Goal: Information Seeking & Learning: Learn about a topic

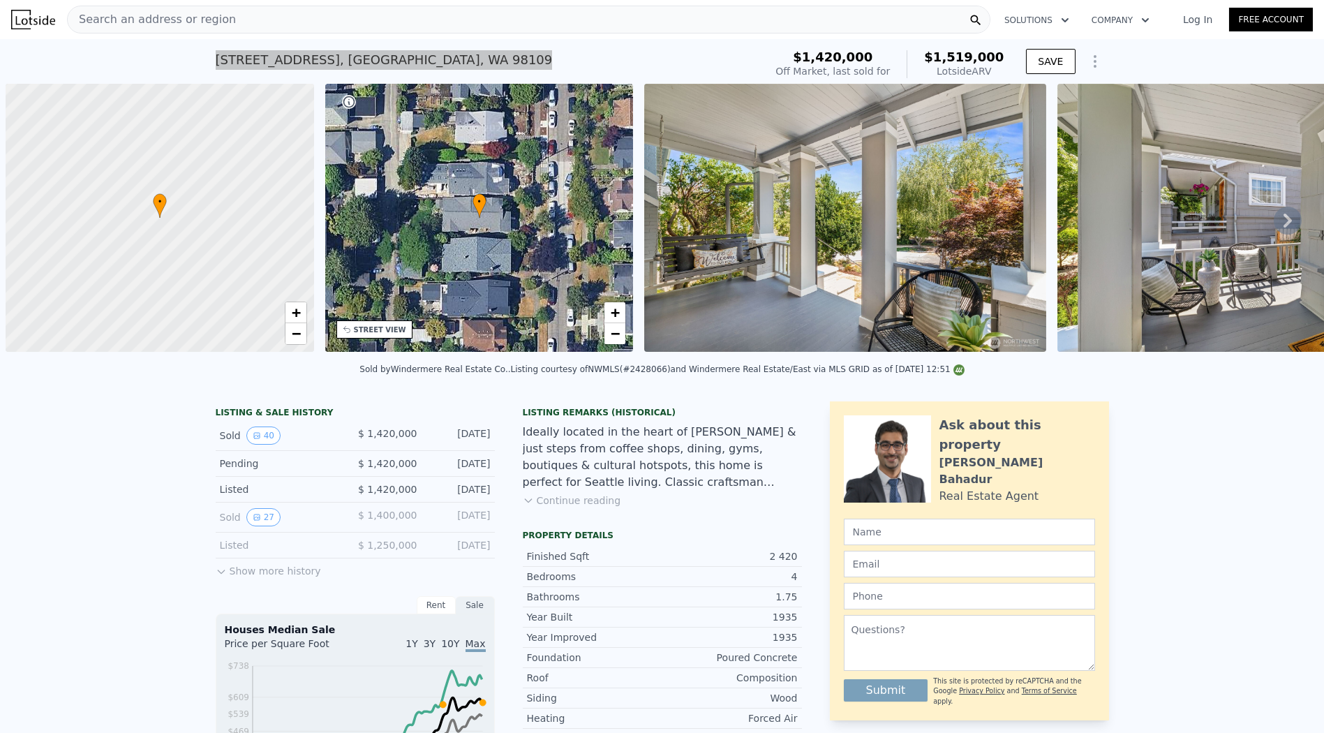
scroll to position [0, 6]
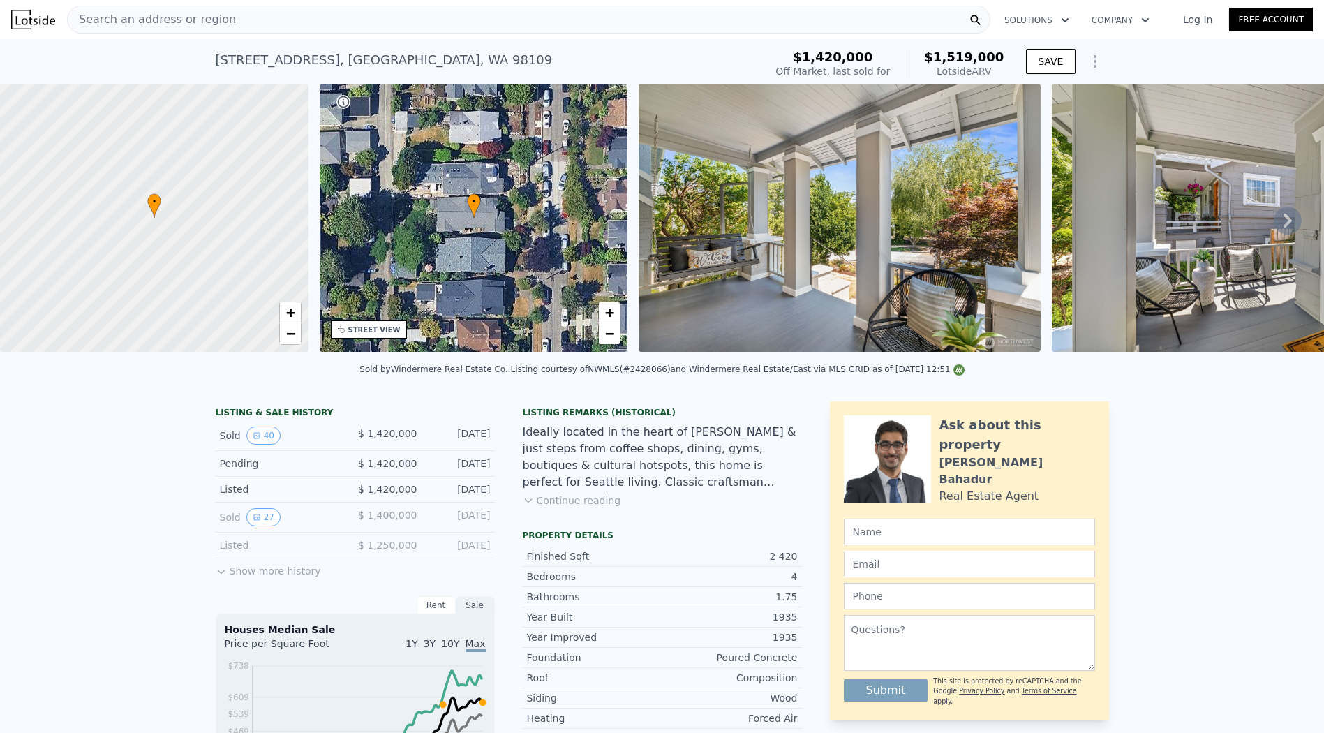
click at [482, 19] on div "Search an address or region" at bounding box center [529, 20] width 924 height 28
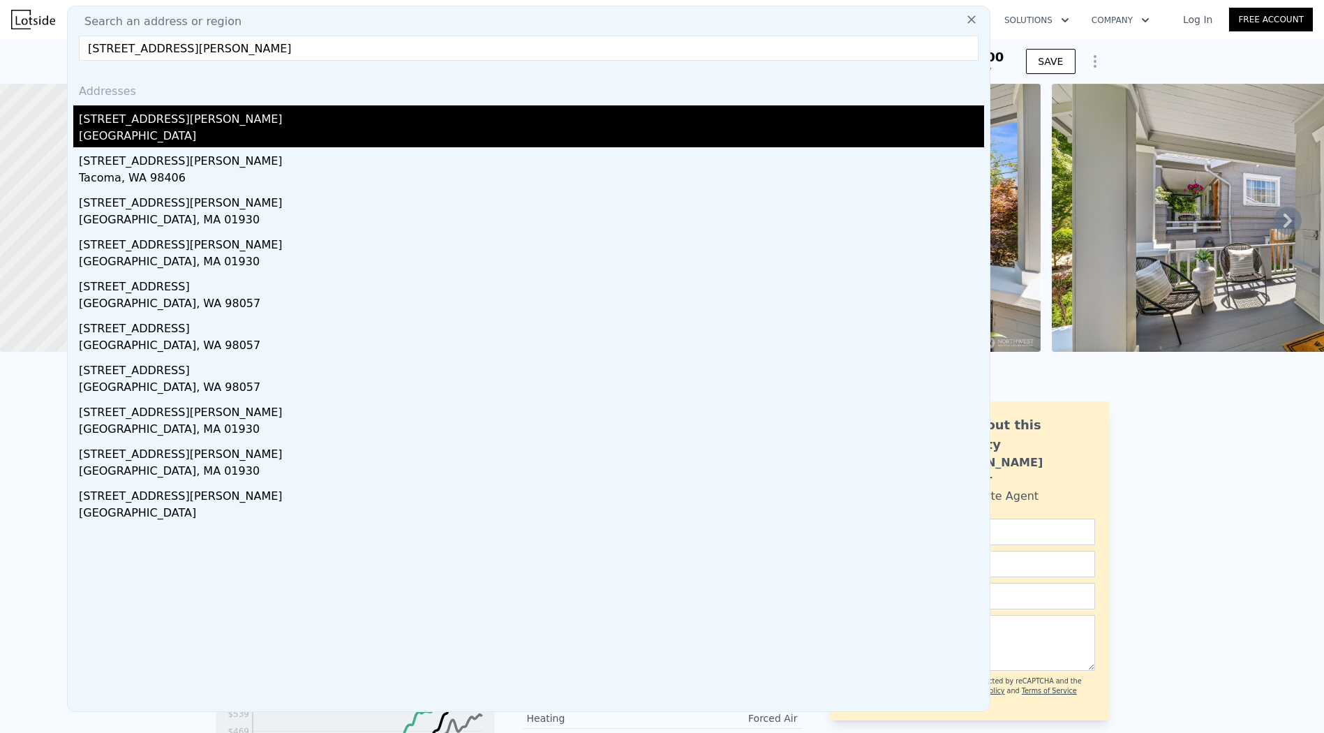
type input "1703 Oakes Avenue"
click at [281, 124] on div "1703 Oakes Ave" at bounding box center [532, 116] width 906 height 22
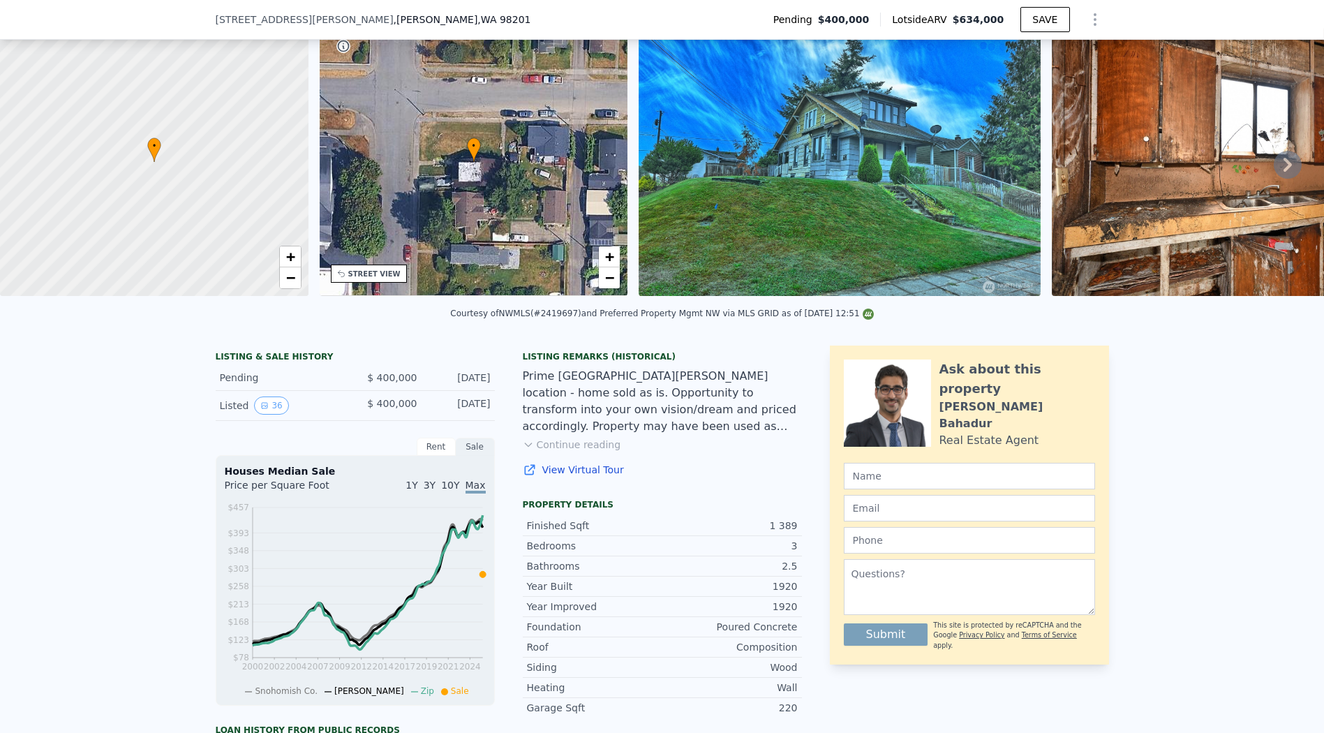
scroll to position [227, 0]
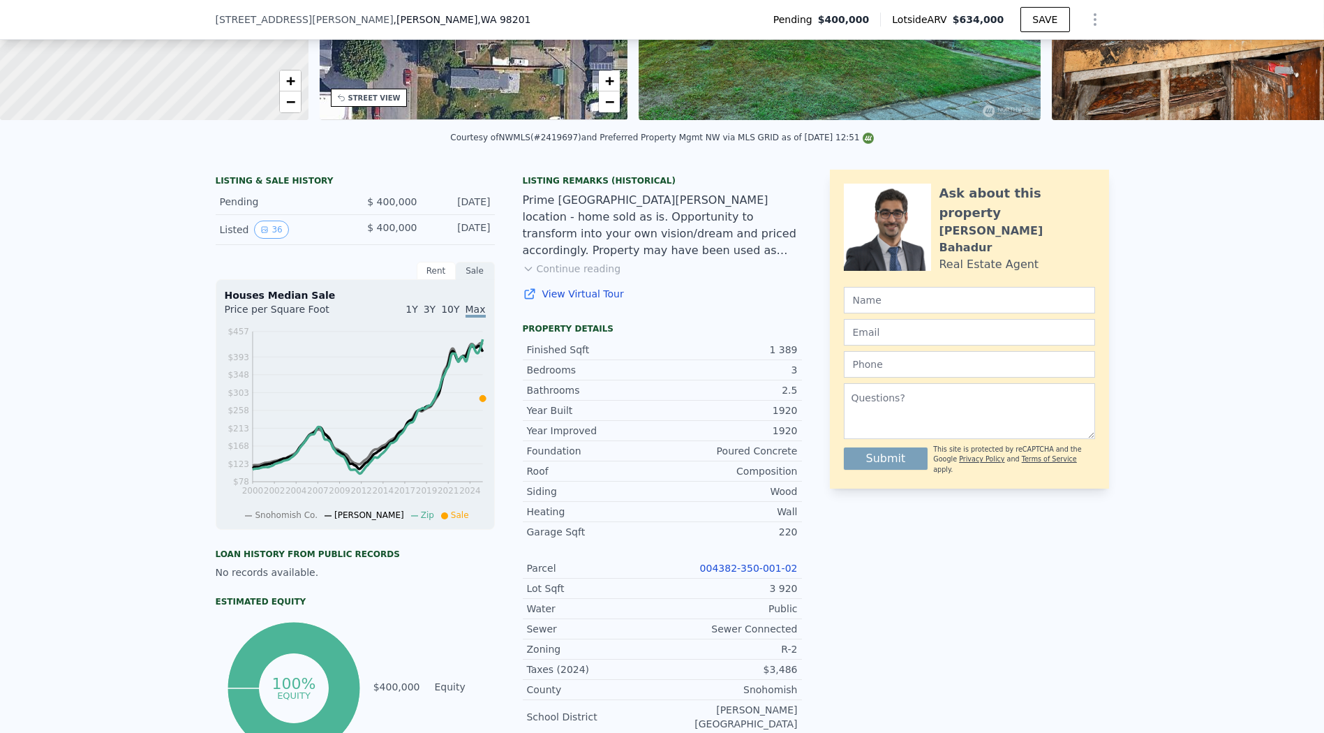
click at [1209, 291] on div "LISTING & SALE HISTORY Pending $ 400,000 Sep 13, 2025 Listed 36 $ 400,000 Sep 1…" at bounding box center [662, 619] width 1324 height 923
click at [755, 574] on link "004382-350-001-02" at bounding box center [749, 568] width 98 height 11
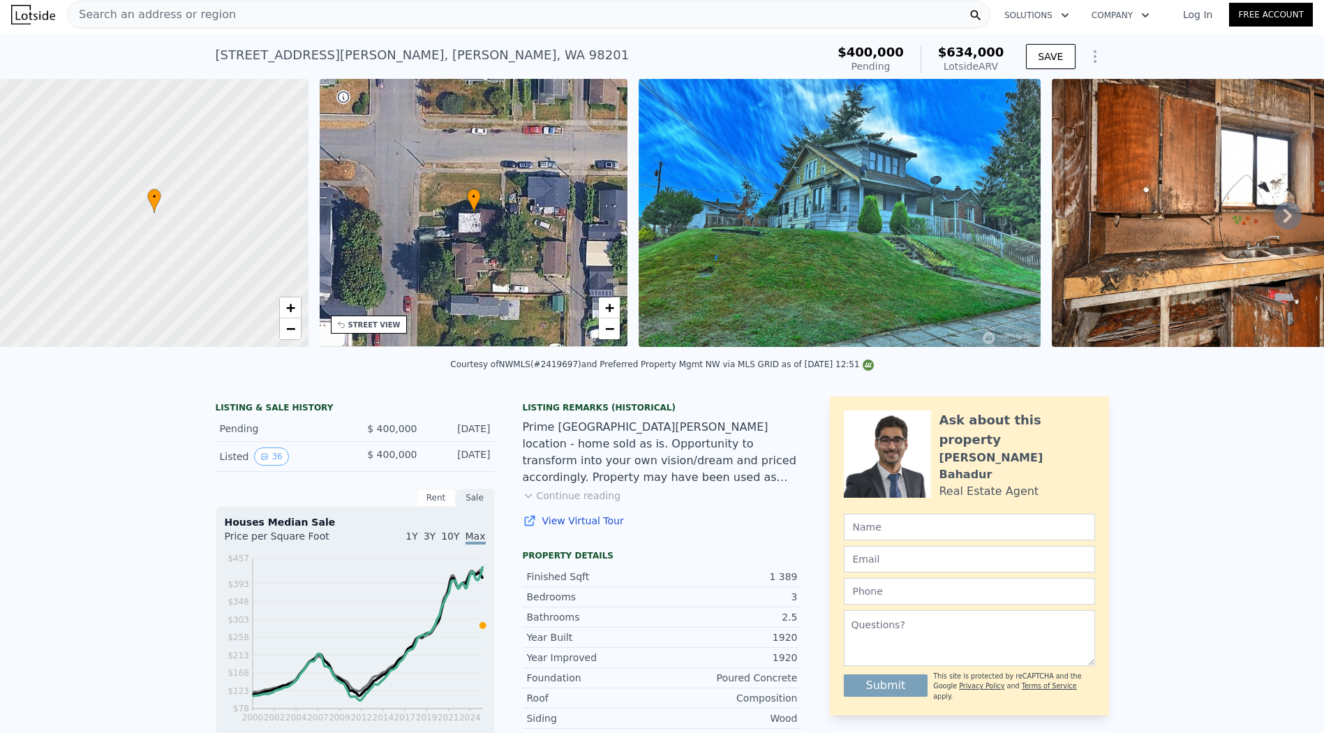
scroll to position [387, 0]
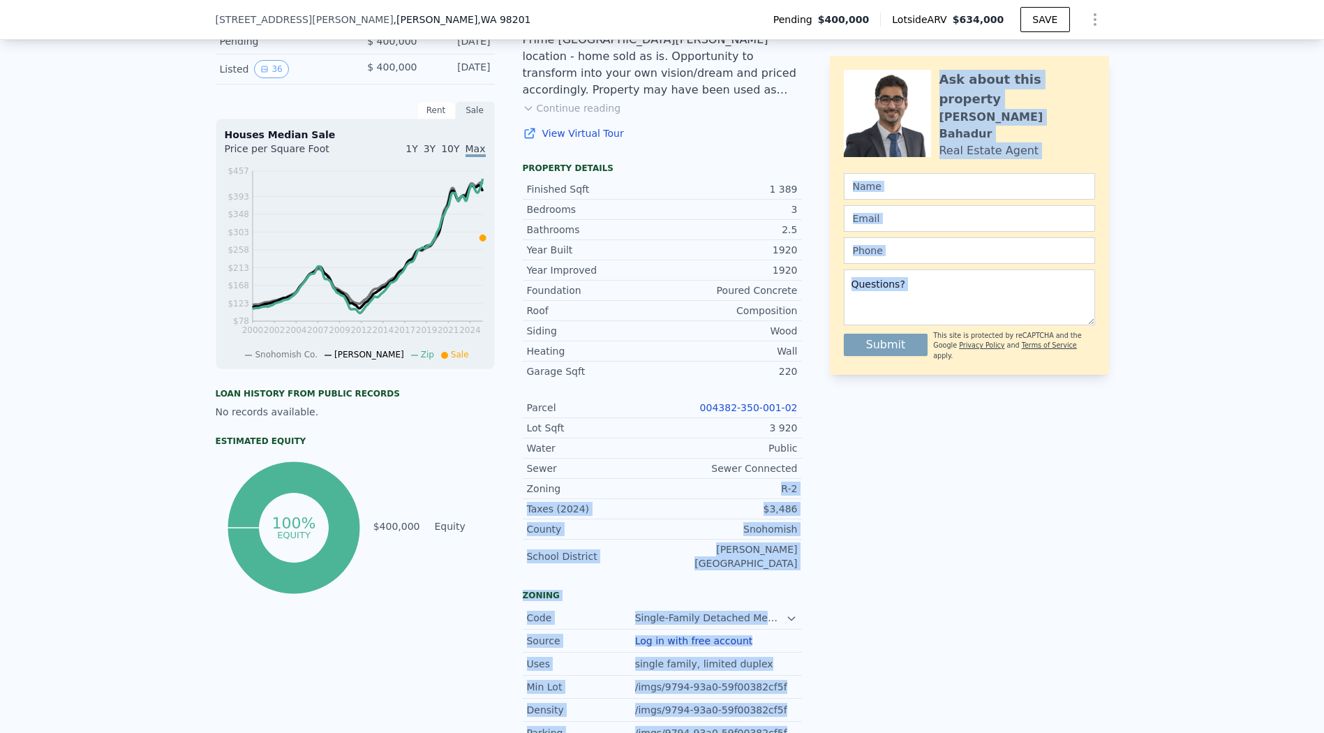
drag, startPoint x: 768, startPoint y: 492, endPoint x: 814, endPoint y: 496, distance: 46.2
click at [814, 496] on div "LISTING & SALE HISTORY Pending $ 400,000 Sep 13, 2025 Listed 36 $ 400,000 Sep 1…" at bounding box center [663, 434] width 894 height 850
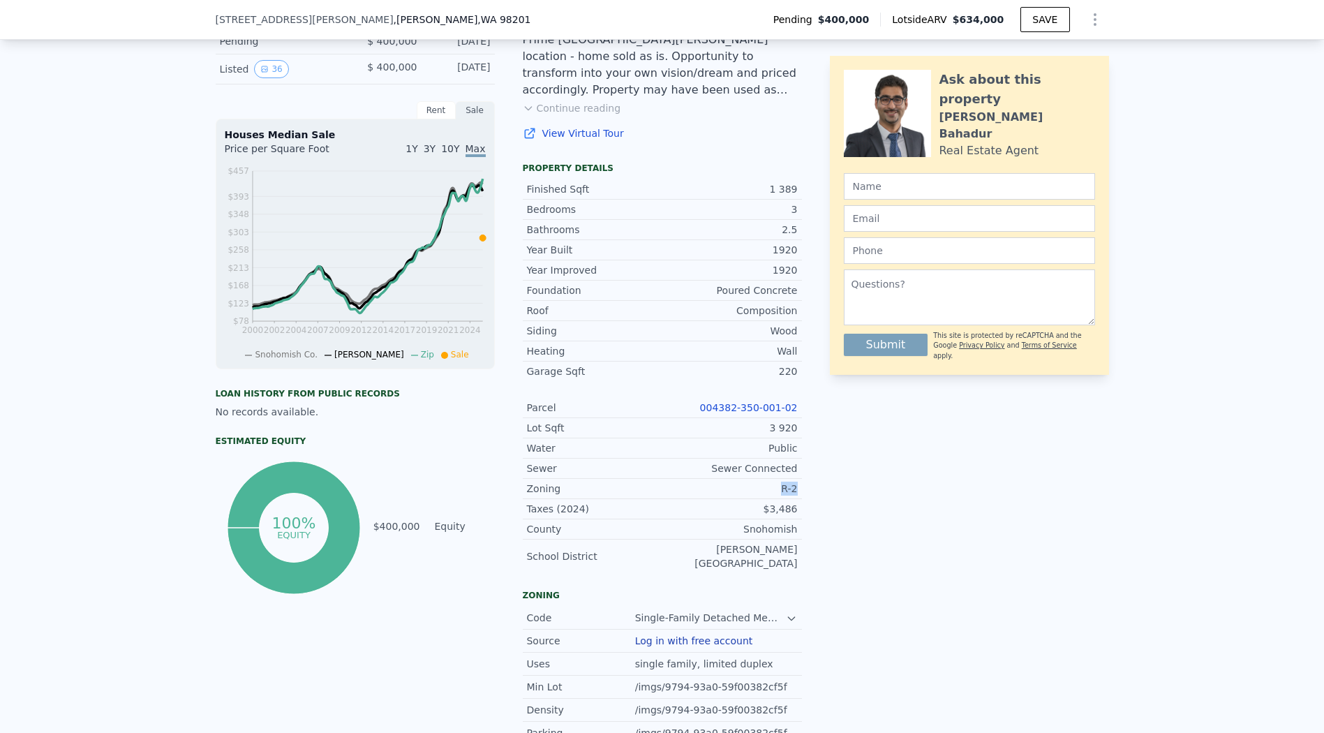
drag, startPoint x: 771, startPoint y: 491, endPoint x: 796, endPoint y: 494, distance: 24.6
click at [796, 494] on div "LISTING & SALE HISTORY Pending $ 400,000 Sep 13, 2025 Listed 36 $ 400,000 Sep 1…" at bounding box center [663, 434] width 894 height 850
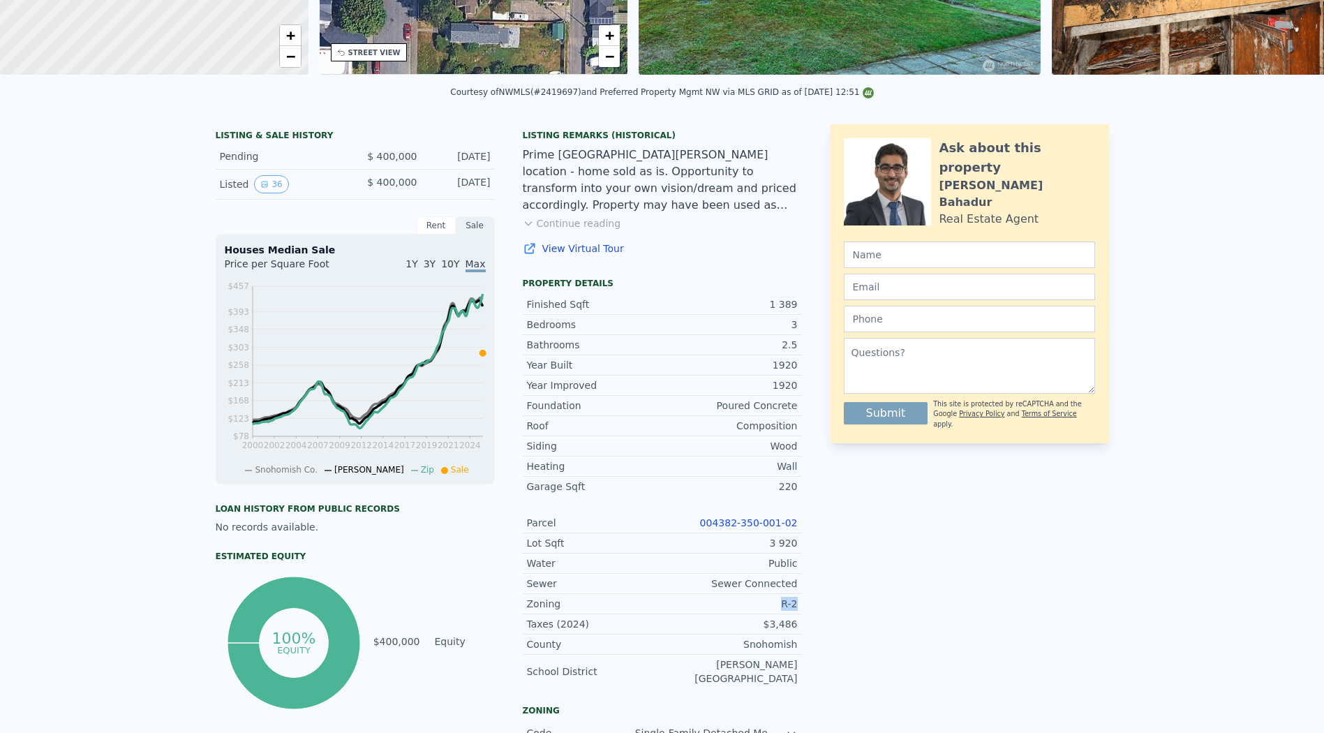
scroll to position [5, 0]
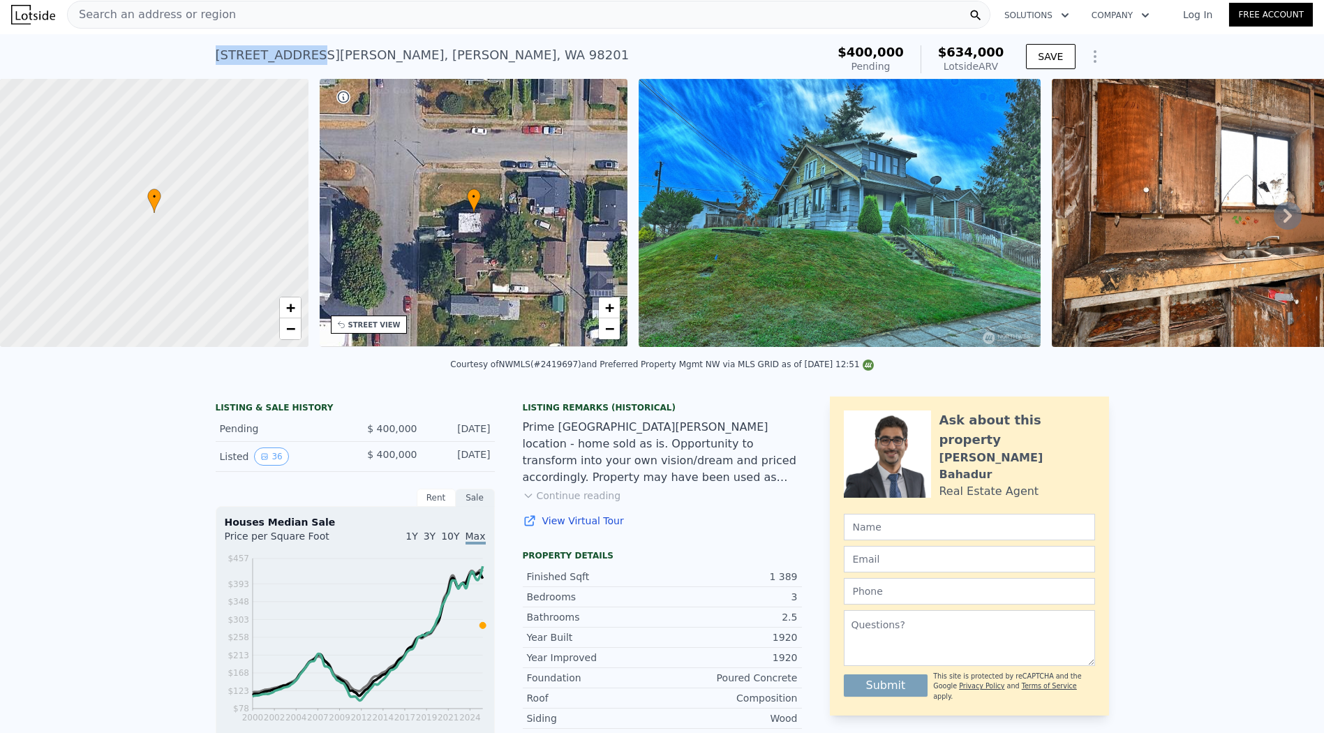
drag, startPoint x: 208, startPoint y: 54, endPoint x: 295, endPoint y: 55, distance: 86.6
click at [295, 55] on div "1703 Oakes Ave , Everett , WA 98201 Pending (~ARV $634k ) $400,000 Pending $634…" at bounding box center [662, 56] width 1324 height 45
copy div "1703 Oakes Ave"
click at [756, 451] on div "Prime North Everett location - home sold as is. Opportunity to transform into y…" at bounding box center [662, 452] width 279 height 67
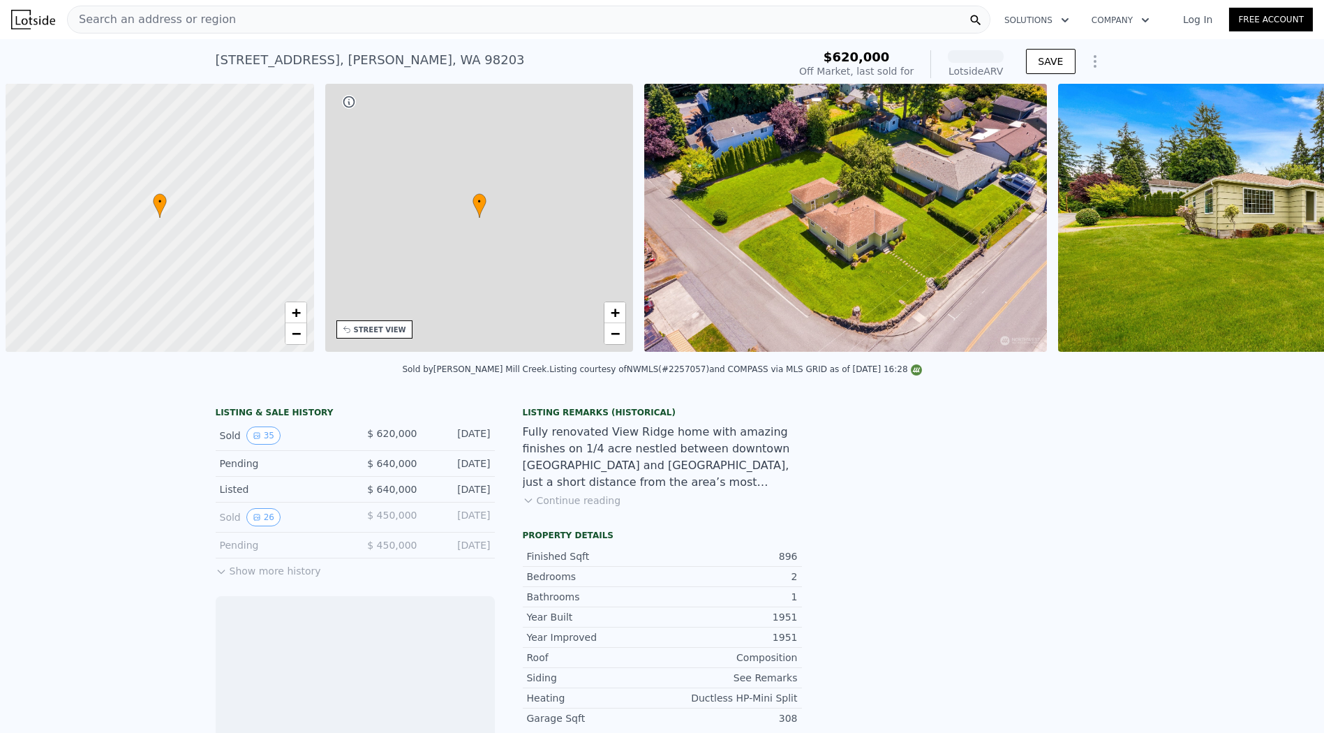
scroll to position [0, 6]
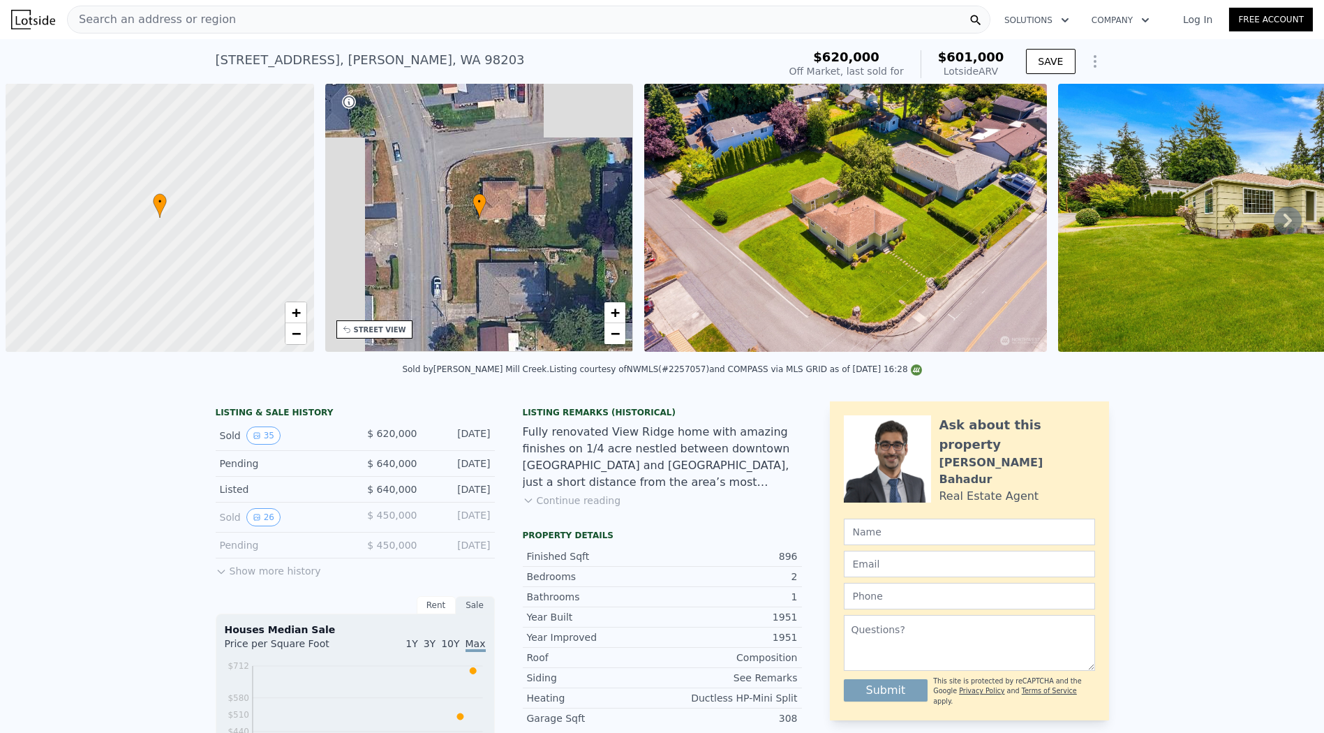
scroll to position [0, 6]
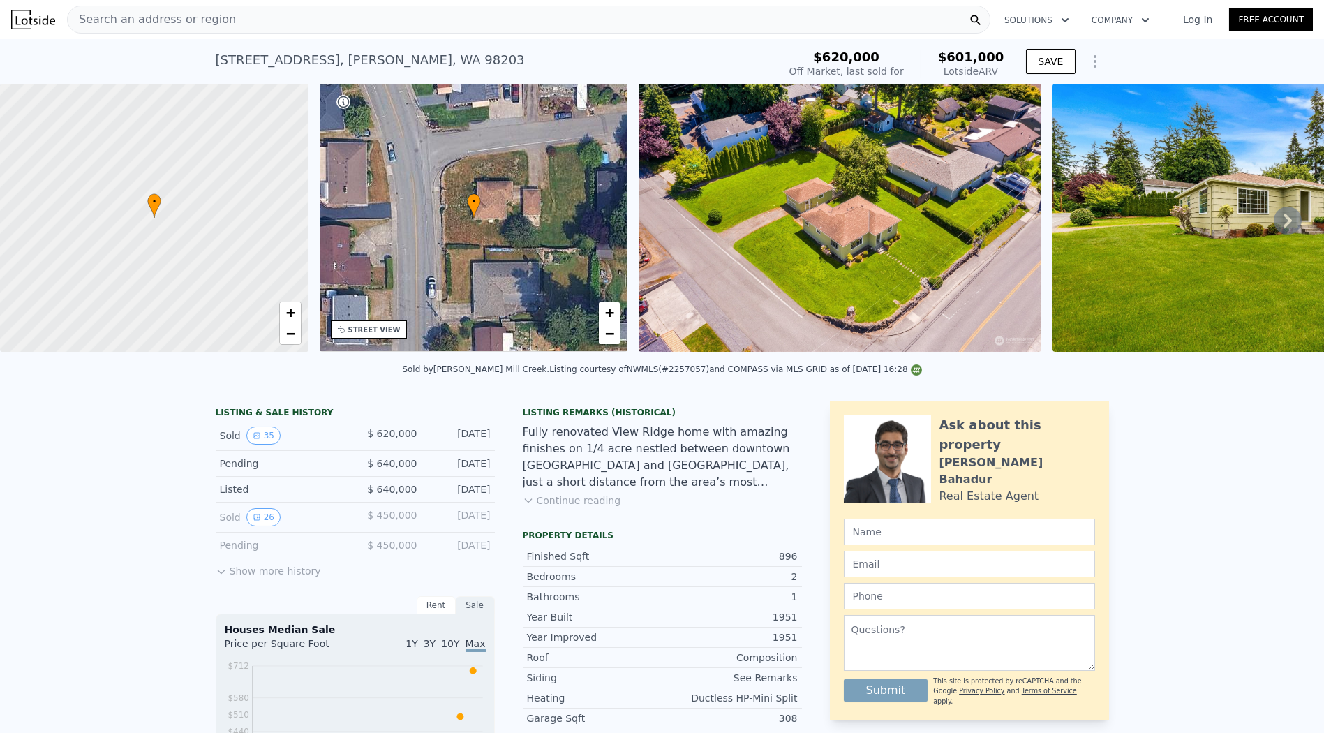
click at [1116, 385] on div "Sold by [PERSON_NAME] Mill Creek . Listing courtesy of NWMLS (#2257057) and COM…" at bounding box center [662, 374] width 1324 height 34
